Goal: Information Seeking & Learning: Learn about a topic

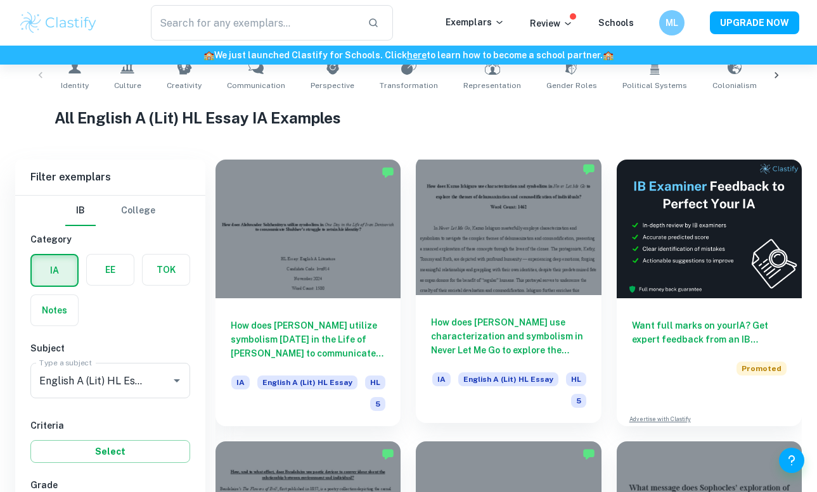
scroll to position [379, 0]
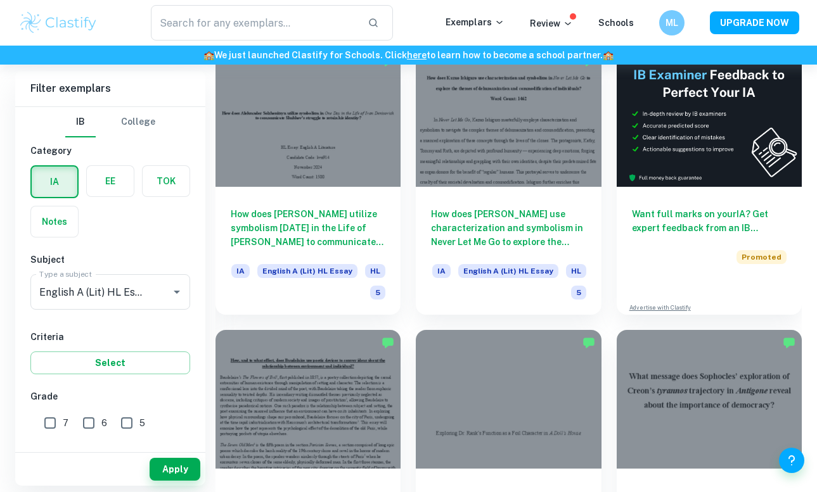
click at [51, 420] on input "7" at bounding box center [49, 423] width 25 height 25
checkbox input "true"
click at [177, 475] on button "Apply" at bounding box center [175, 469] width 51 height 23
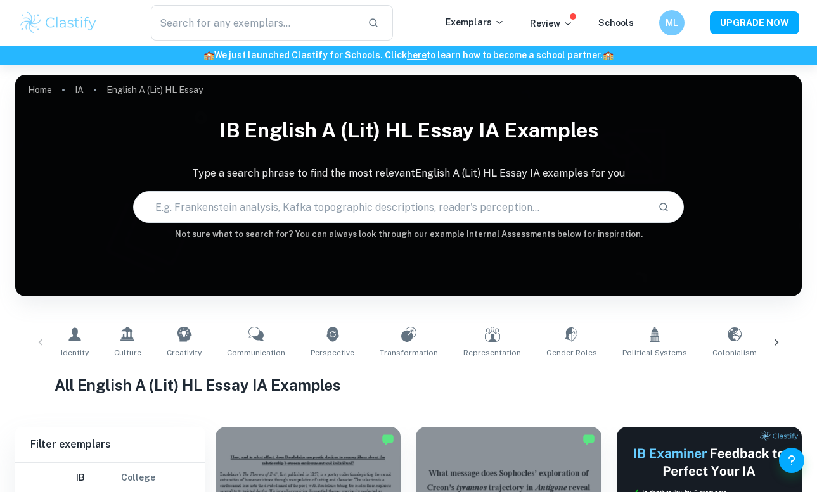
scroll to position [0, 0]
click at [370, 129] on h1 "IB English A (Lit) HL Essay IA examples" at bounding box center [408, 130] width 787 height 41
click at [79, 88] on link "IA" at bounding box center [79, 90] width 9 height 18
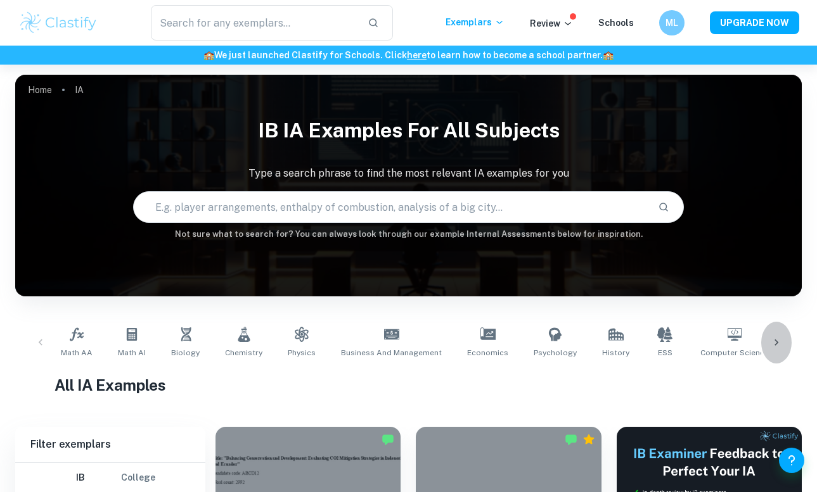
click at [768, 340] on div at bounding box center [776, 343] width 30 height 42
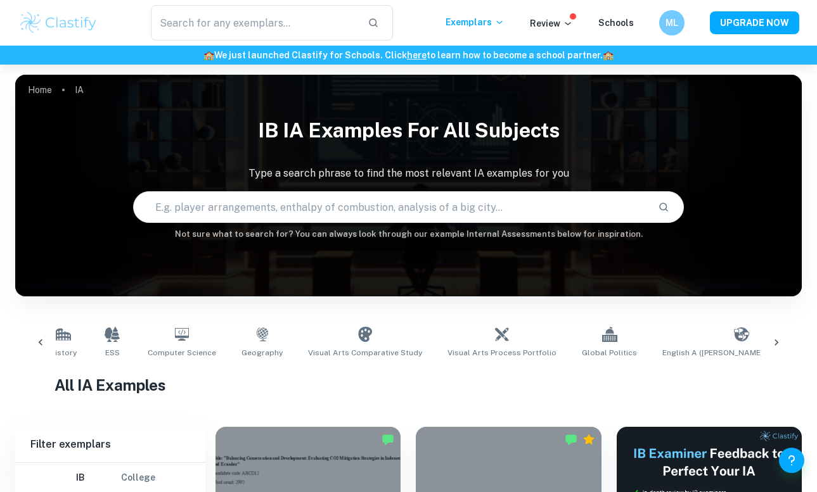
scroll to position [0, 594]
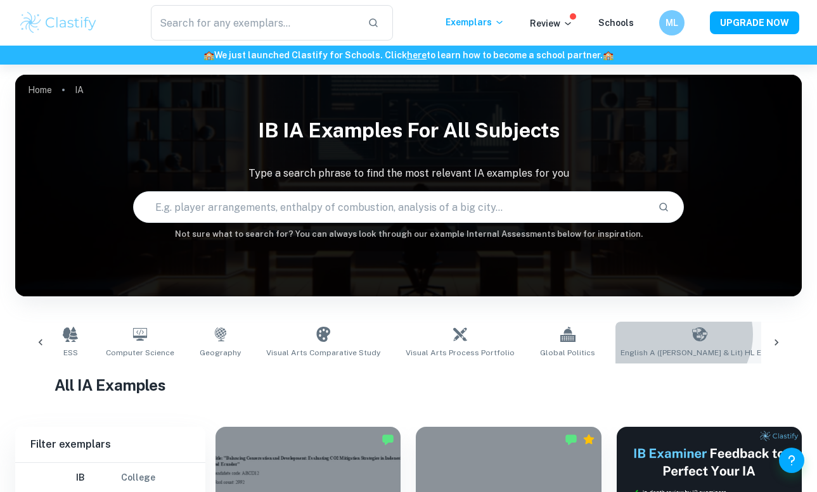
click at [692, 335] on icon at bounding box center [699, 334] width 15 height 15
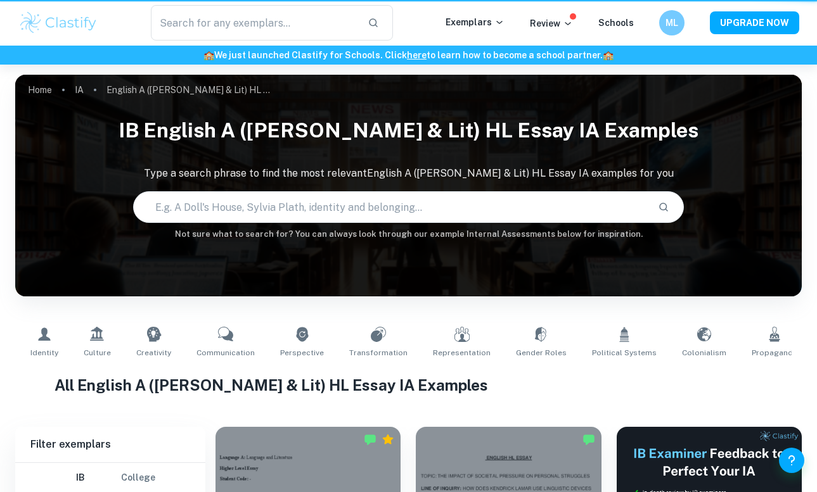
type input "English A ([PERSON_NAME] & Lit) HL Essay"
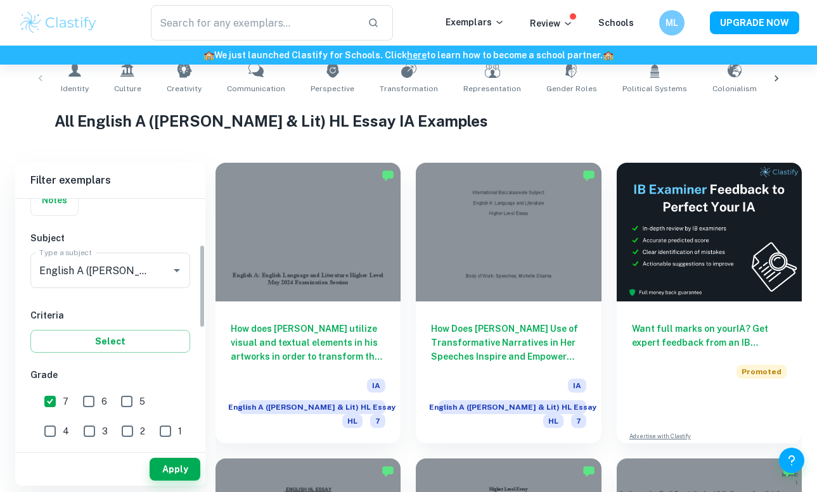
scroll to position [136, 0]
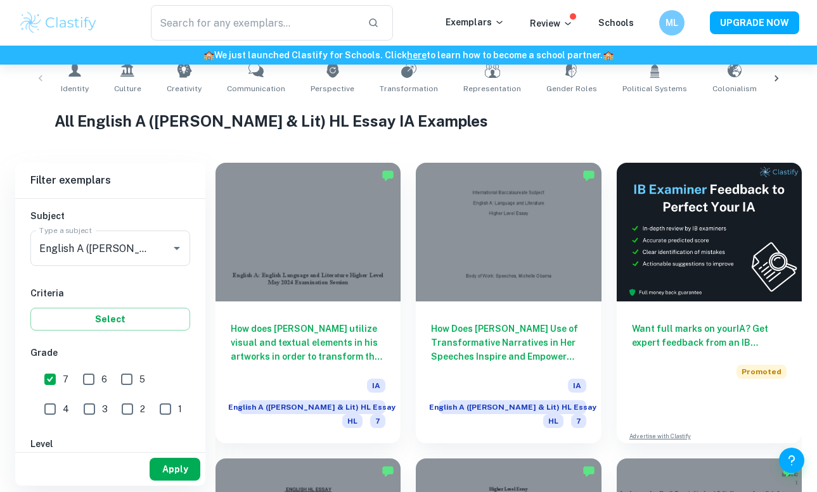
click at [189, 472] on button "Apply" at bounding box center [175, 469] width 51 height 23
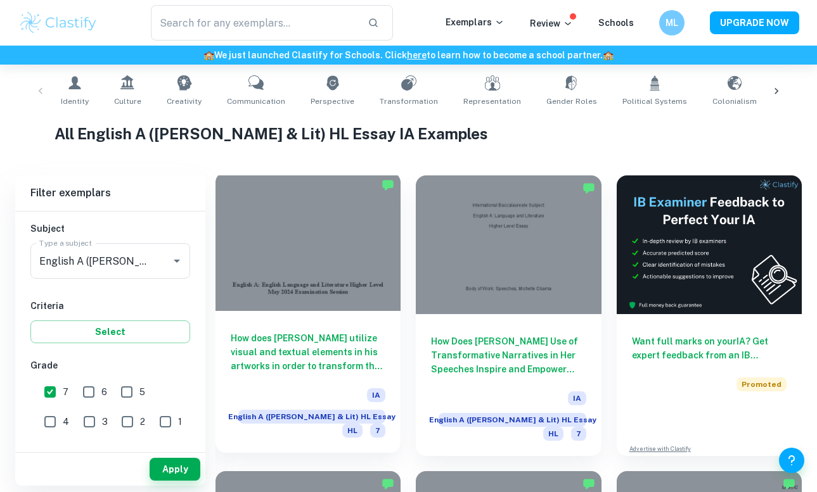
click at [281, 351] on h6 "How does [PERSON_NAME] utilize visual and textual elements in his artworks in o…" at bounding box center [308, 352] width 155 height 42
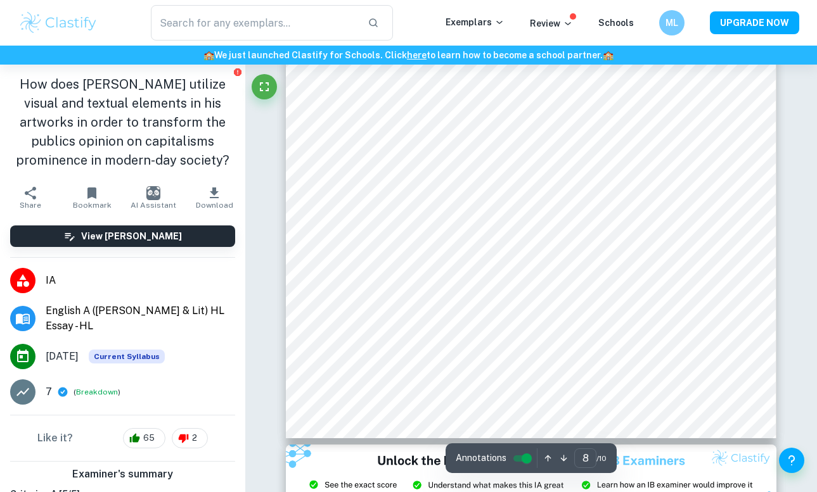
scroll to position [4928, 0]
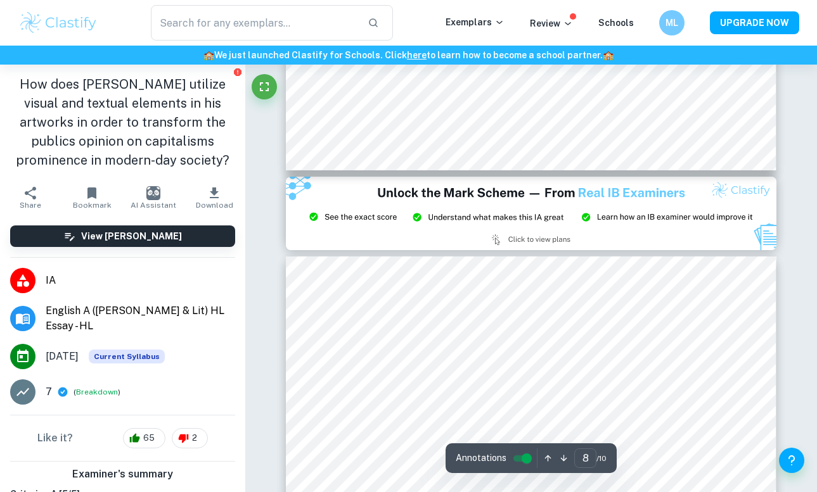
type input "9"
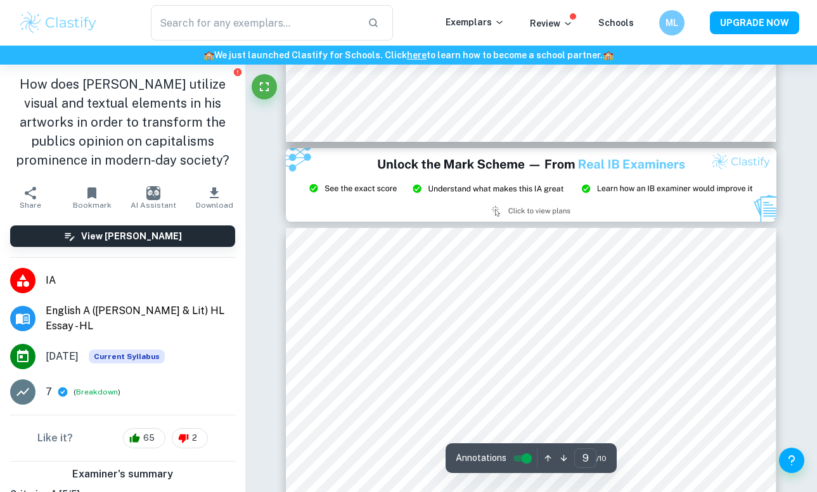
scroll to position [5213, 0]
